Goal: Find contact information: Find contact information

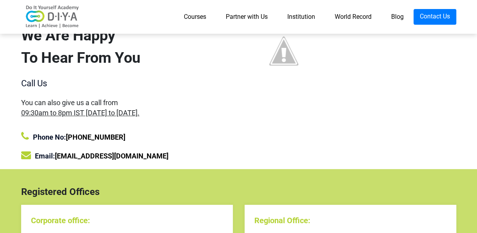
drag, startPoint x: 55, startPoint y: 156, endPoint x: 137, endPoint y: 154, distance: 82.0
click at [138, 155] on div "Email: reach@diyalabs.com" at bounding box center [127, 155] width 212 height 11
copy div "reach@diyalabs.com"
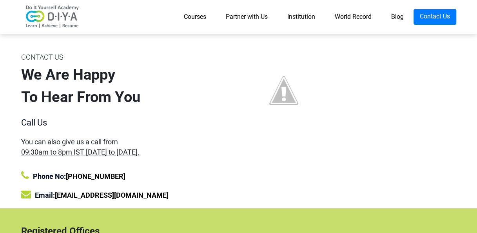
click at [244, 7] on div "Courses Partner with Us Institution World Record Blog Contact Us" at bounding box center [238, 16] width 447 height 27
click at [247, 14] on link "Partner with Us" at bounding box center [247, 17] width 62 height 16
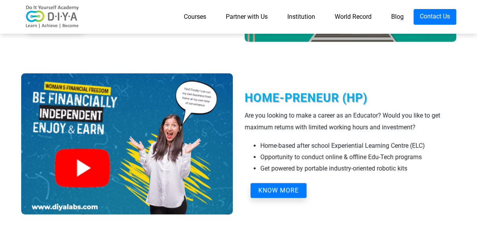
scroll to position [941, 0]
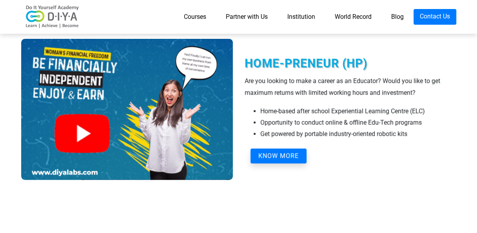
click at [98, 134] on img at bounding box center [127, 109] width 212 height 141
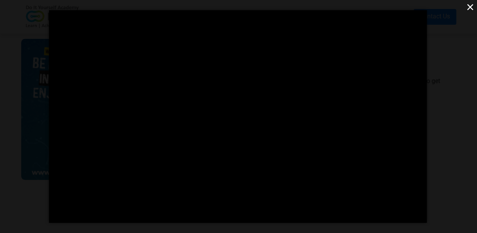
click at [470, 3] on button "×" at bounding box center [470, 7] width 14 height 14
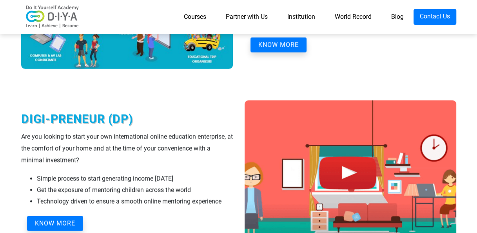
scroll to position [745, 0]
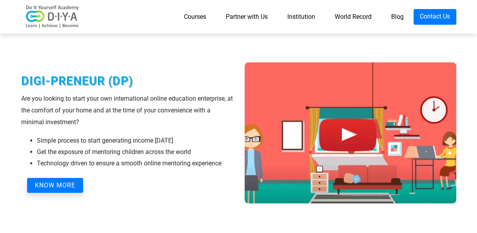
click at [352, 139] on img at bounding box center [351, 132] width 212 height 141
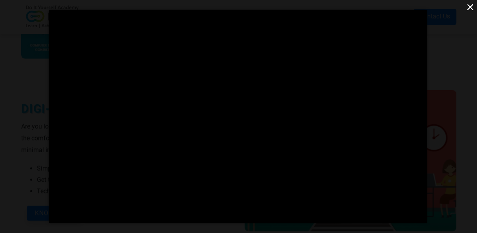
scroll to position [706, 0]
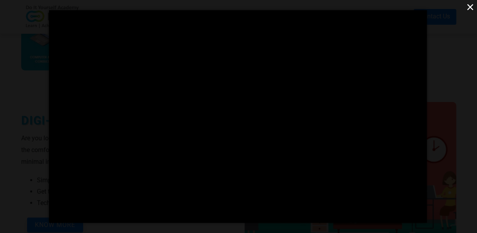
click at [469, 9] on button "×" at bounding box center [470, 7] width 14 height 14
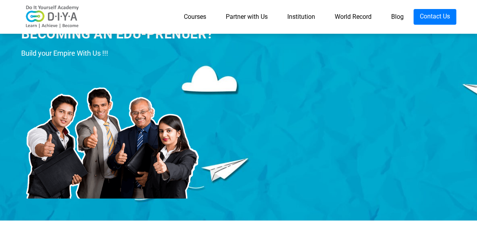
scroll to position [0, 0]
